Goal: Task Accomplishment & Management: Use online tool/utility

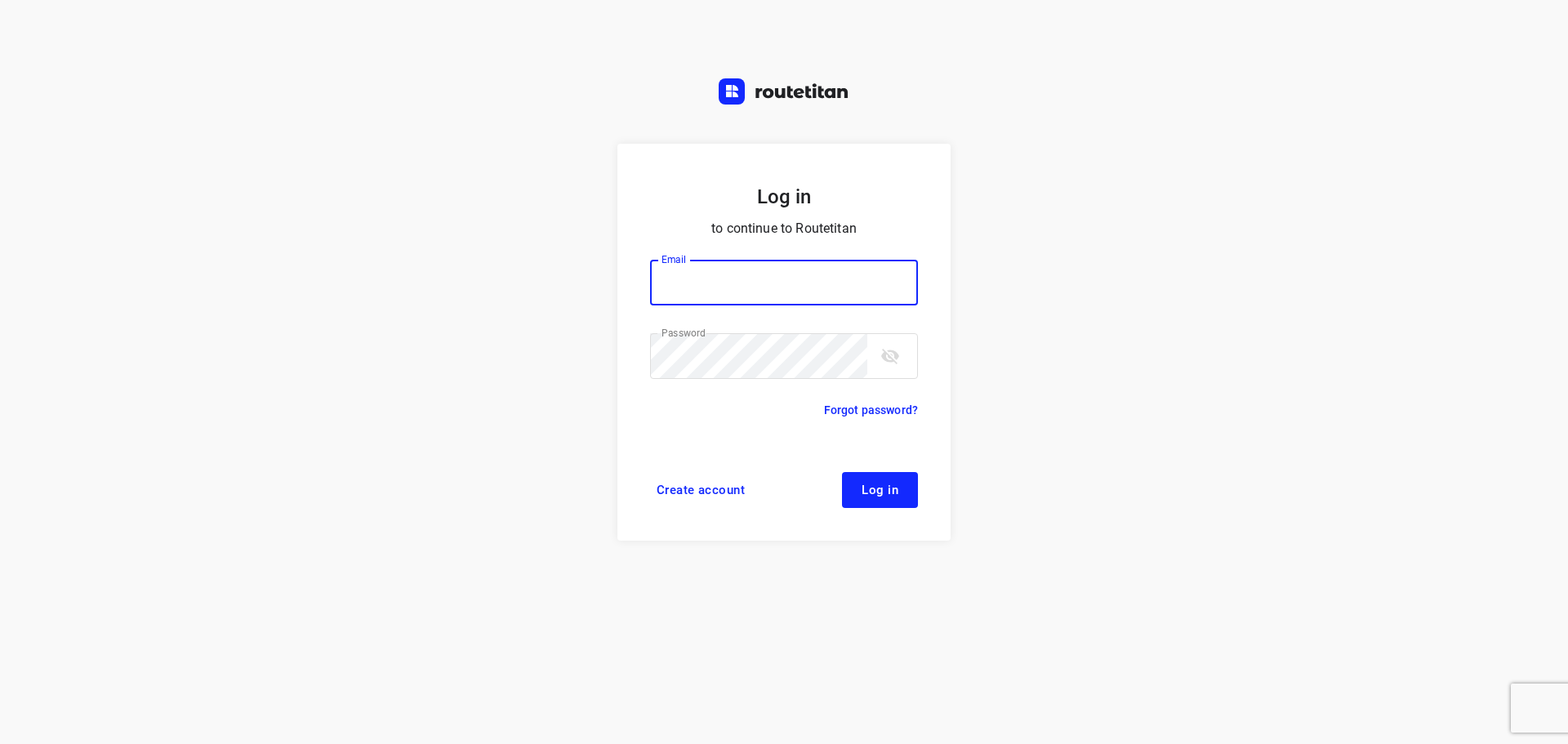
type input "didier@areco.be"
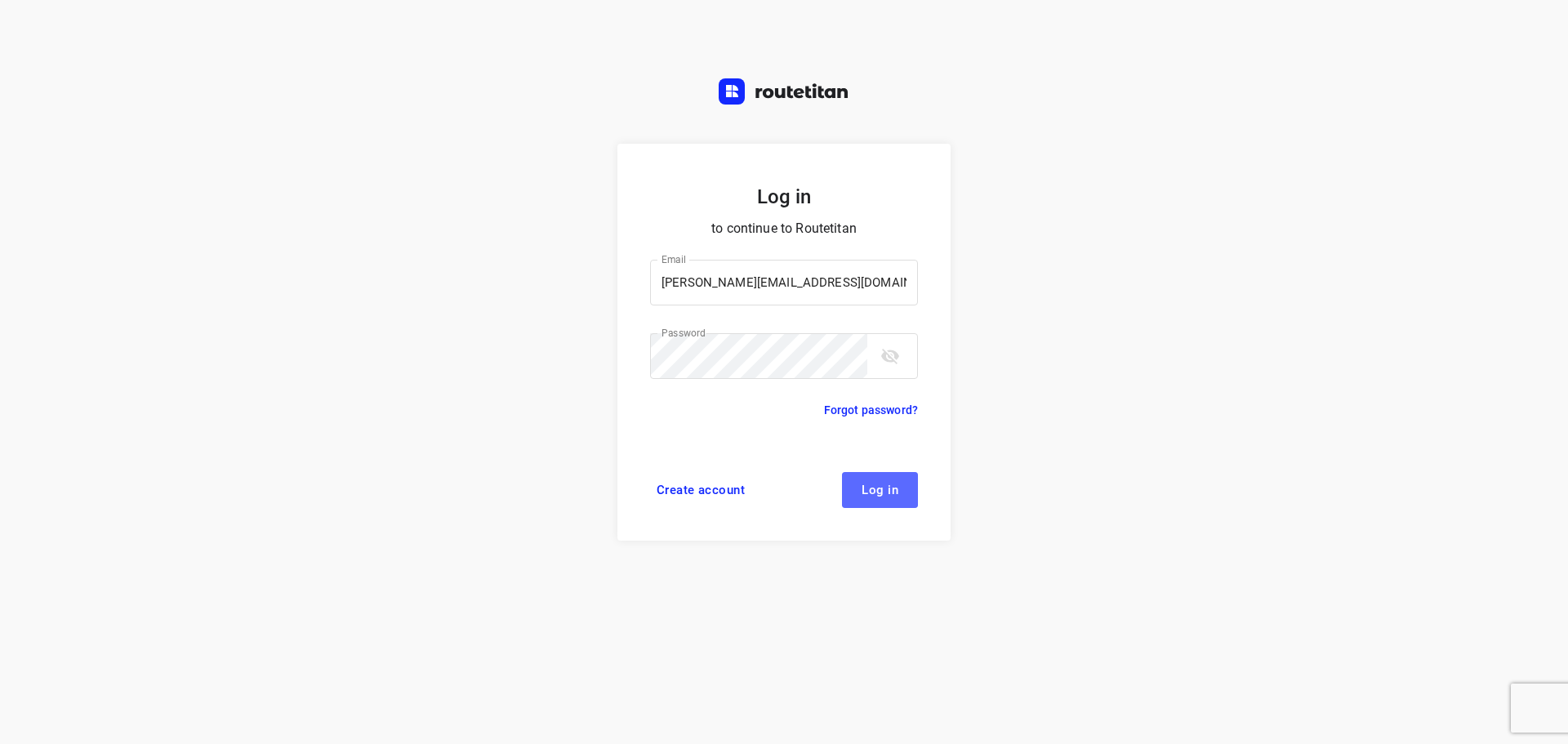
click at [893, 491] on span "Log in" at bounding box center [879, 491] width 37 height 13
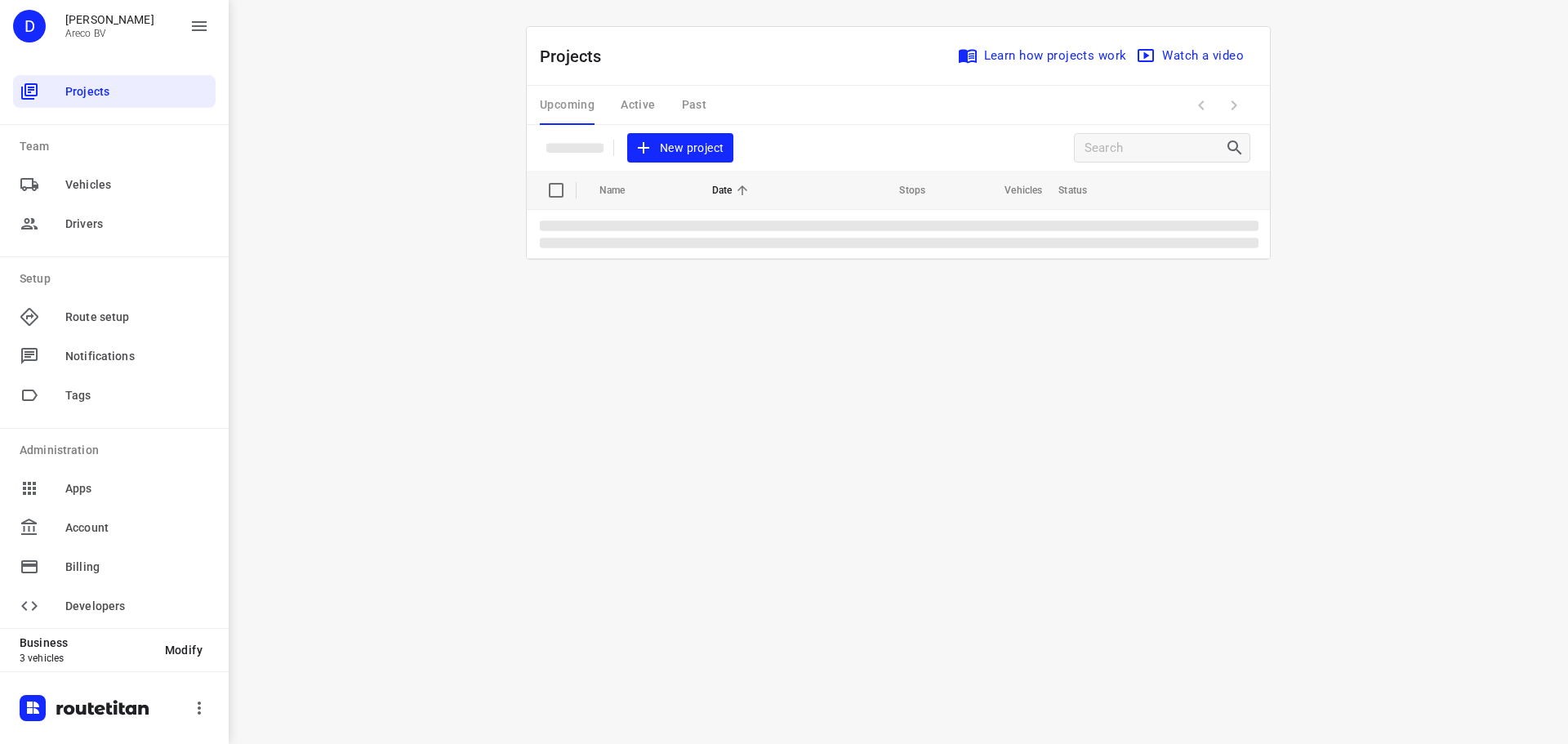
click at [1339, 174] on div "i © 2025 Routetitan , © Stadia Maps , © OpenMapTiles © OpenStreetMap contributo…" at bounding box center [898, 372] width 1339 height 744
click at [322, 188] on div "i © 2025 Routetitan , © Stadia Maps , © OpenMapTiles © OpenStreetMap contributo…" at bounding box center [898, 372] width 1339 height 744
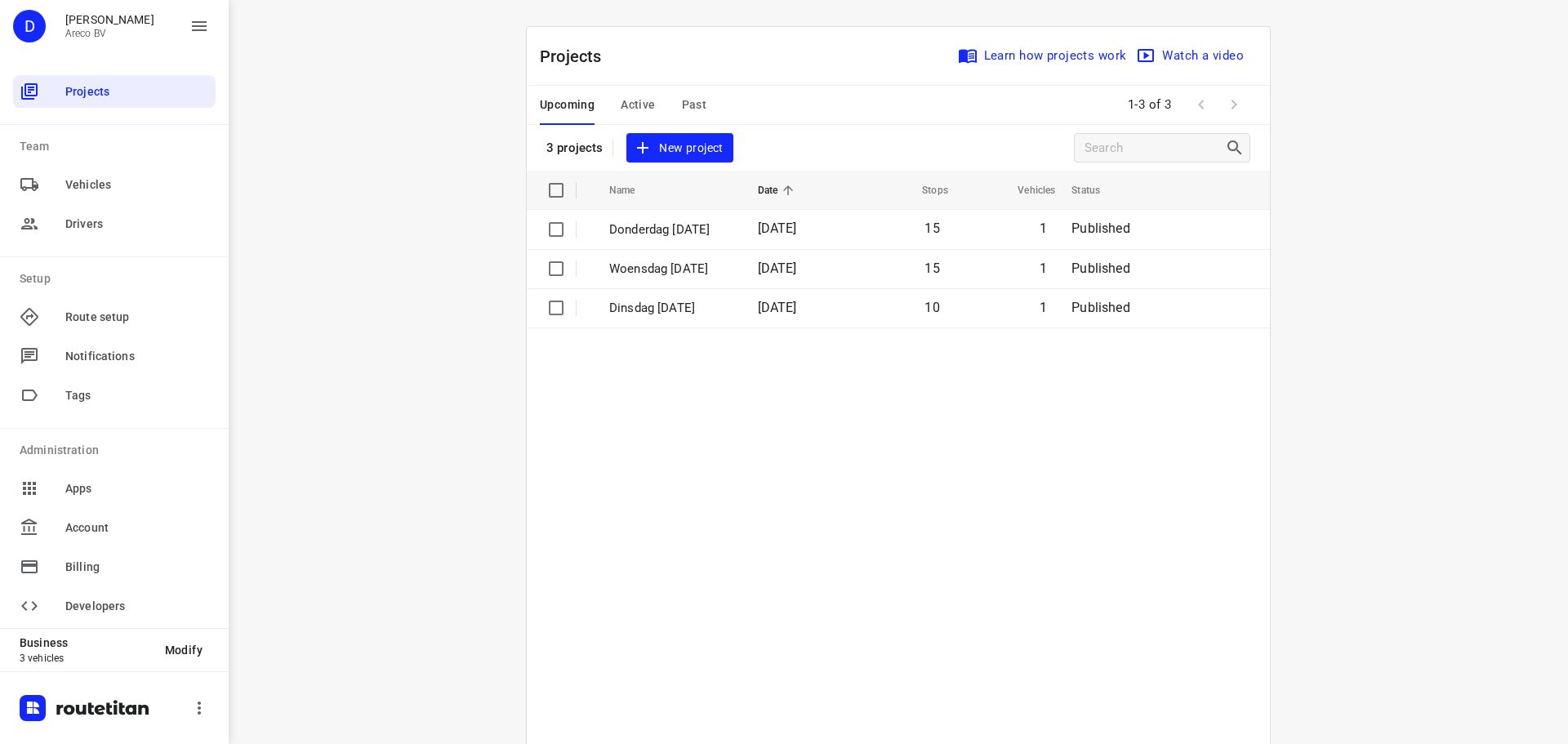
click at [1305, 102] on div "i © 2025 Routetitan , © Stadia Maps , © OpenMapTiles © OpenStreetMap contributo…" at bounding box center [898, 372] width 1339 height 744
drag, startPoint x: 1420, startPoint y: 198, endPoint x: 1390, endPoint y: 181, distance: 34.5
click at [1423, 192] on div "i © 2025 Routetitan , © Stadia Maps , © OpenMapTiles © OpenStreetMap contributo…" at bounding box center [898, 372] width 1339 height 744
click at [412, 198] on div "i © 2025 Routetitan , © Stadia Maps , © OpenMapTiles © OpenStreetMap contributo…" at bounding box center [898, 372] width 1339 height 744
click at [1435, 150] on div "i © 2025 Routetitan , © Stadia Maps , © OpenMapTiles © OpenStreetMap contributo…" at bounding box center [898, 372] width 1339 height 744
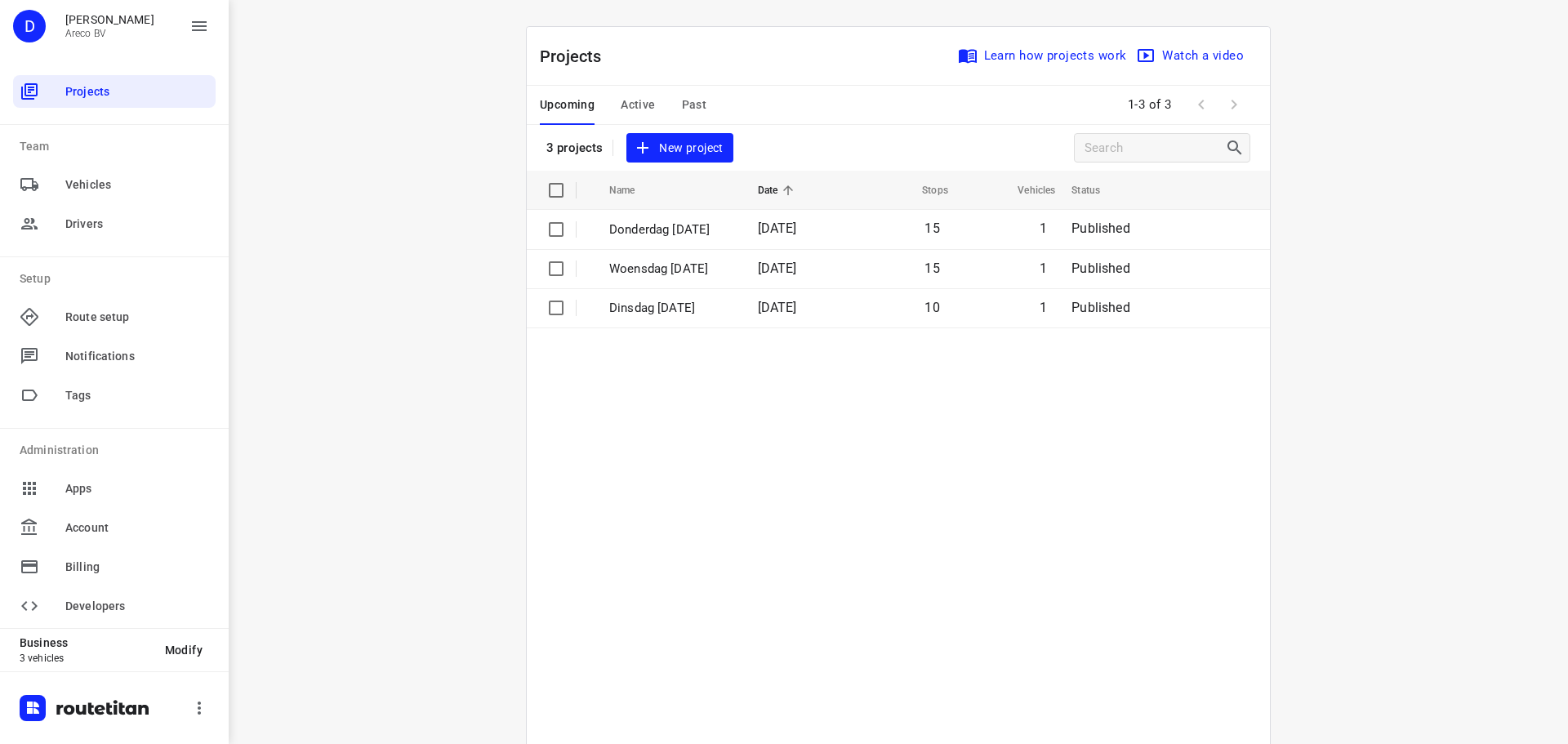
click at [625, 97] on span "Active" at bounding box center [638, 105] width 35 height 21
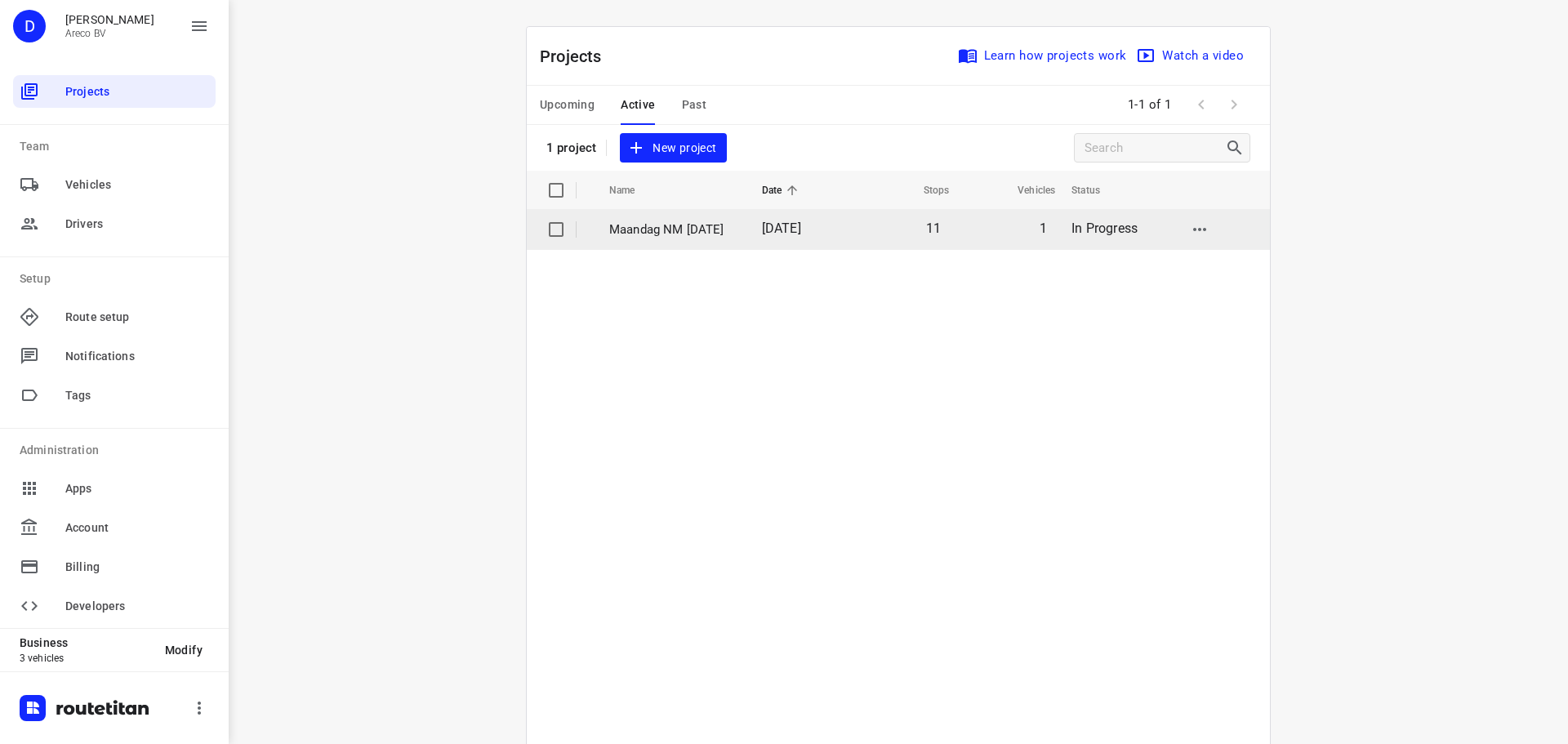
click at [653, 221] on p "Maandag NM [DATE]" at bounding box center [674, 230] width 128 height 19
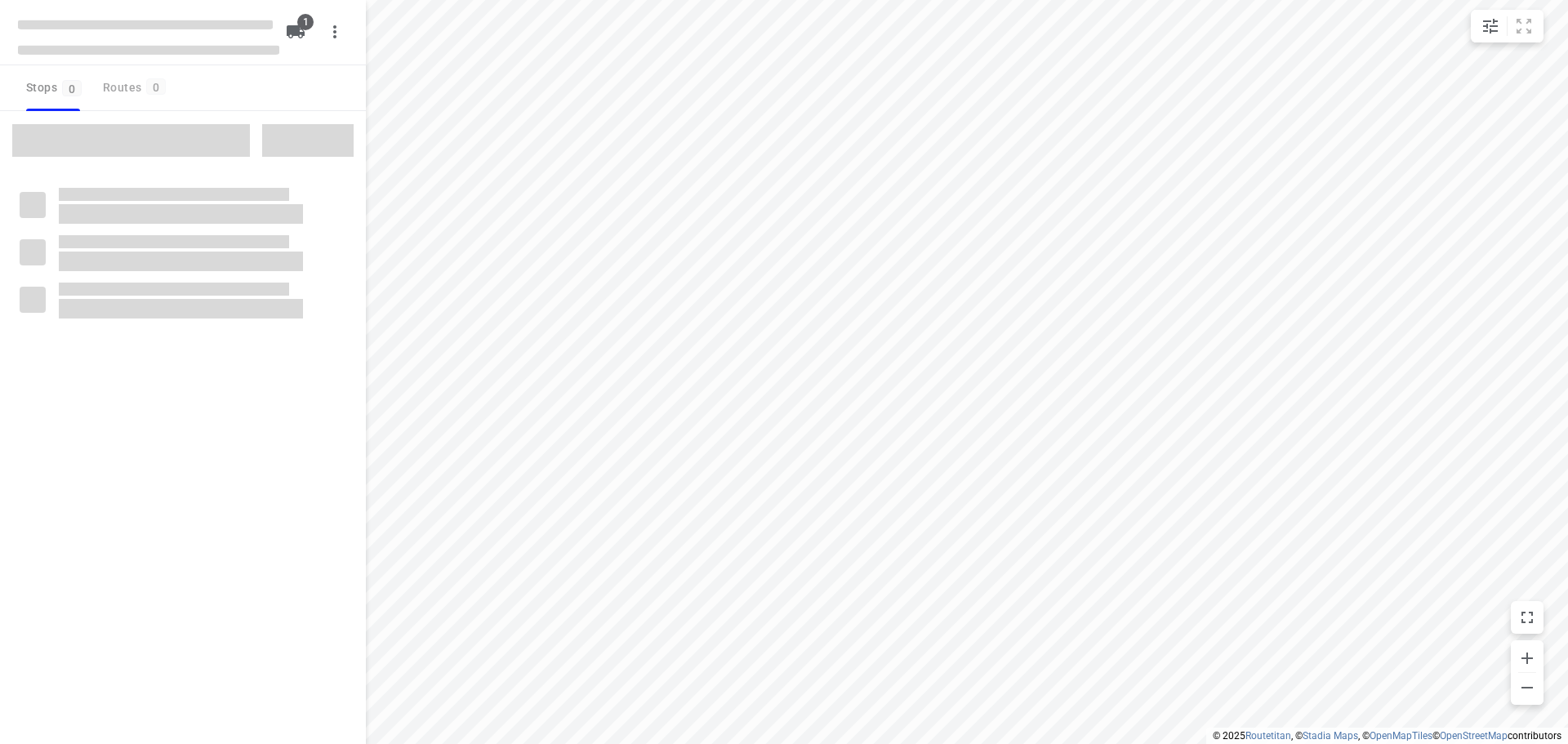
type input "distance"
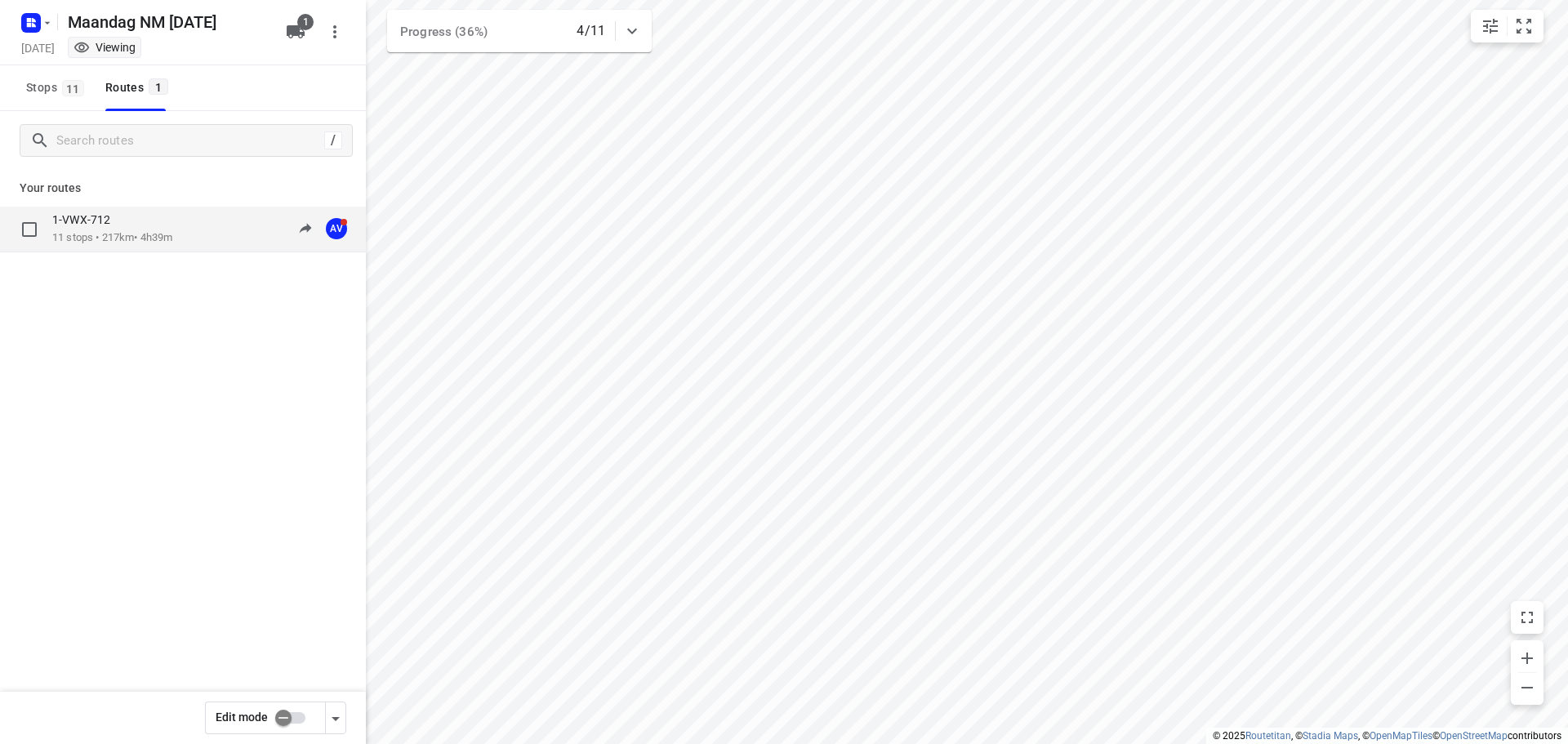
click at [142, 236] on p "11 stops • 217km • 4h39m" at bounding box center [113, 238] width 120 height 16
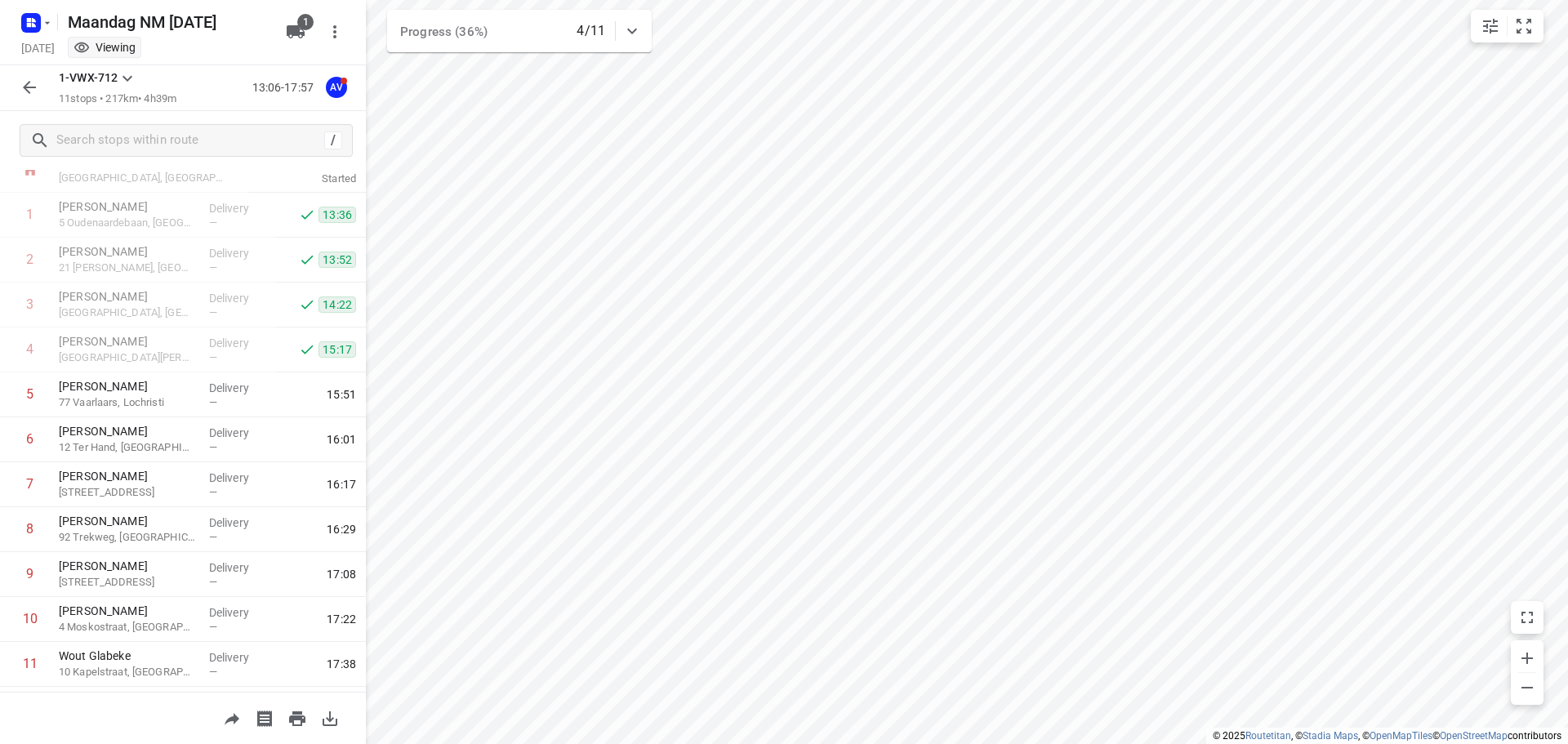
scroll to position [99, 0]
